Goal: Information Seeking & Learning: Learn about a topic

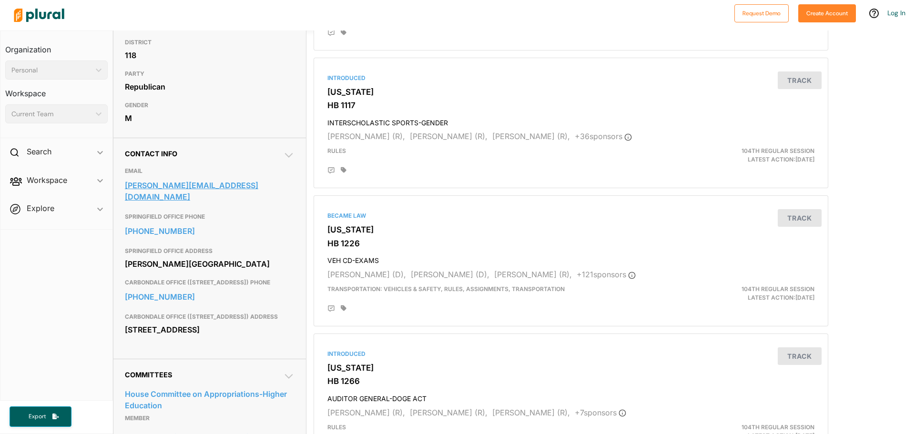
scroll to position [191, 0]
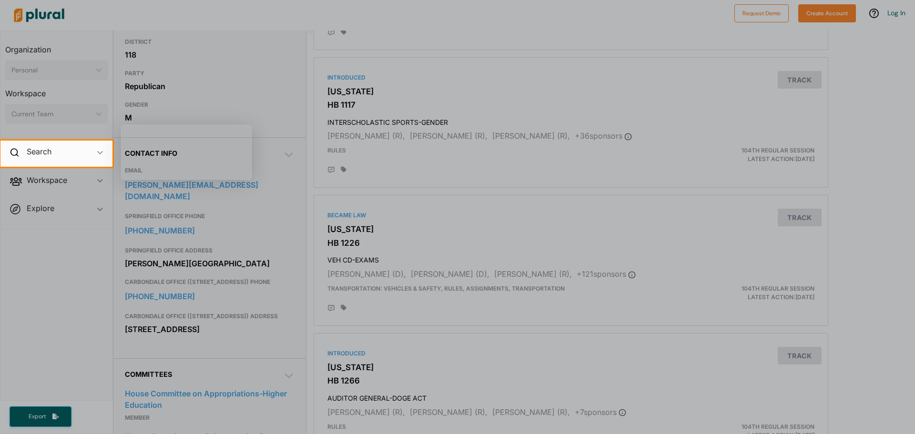
click at [277, 188] on div at bounding box center [457, 300] width 915 height 267
